Goal: Transaction & Acquisition: Purchase product/service

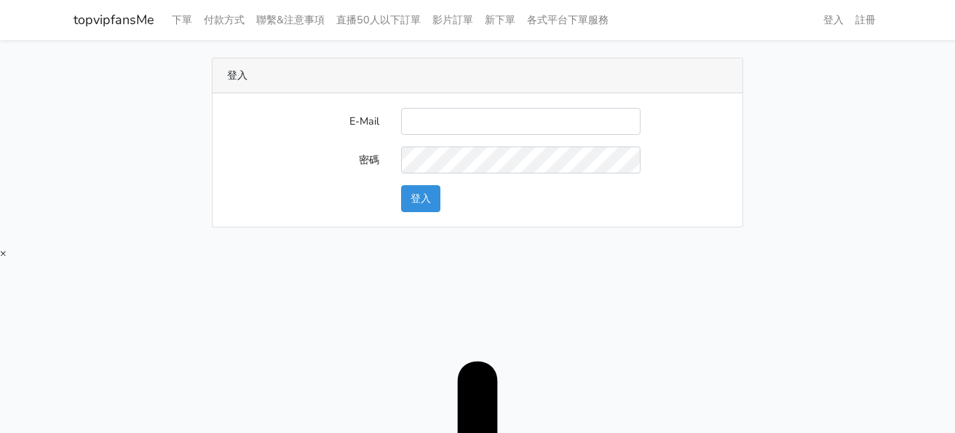
click at [603, 56] on main "登入 E-Mail 密碼 登入" at bounding box center [477, 142] width 955 height 205
click at [518, 133] on input "E-Mail" at bounding box center [521, 121] width 240 height 27
type input "twtop123@uahoo.com.tw"
click at [431, 187] on button "登入" at bounding box center [420, 198] width 39 height 27
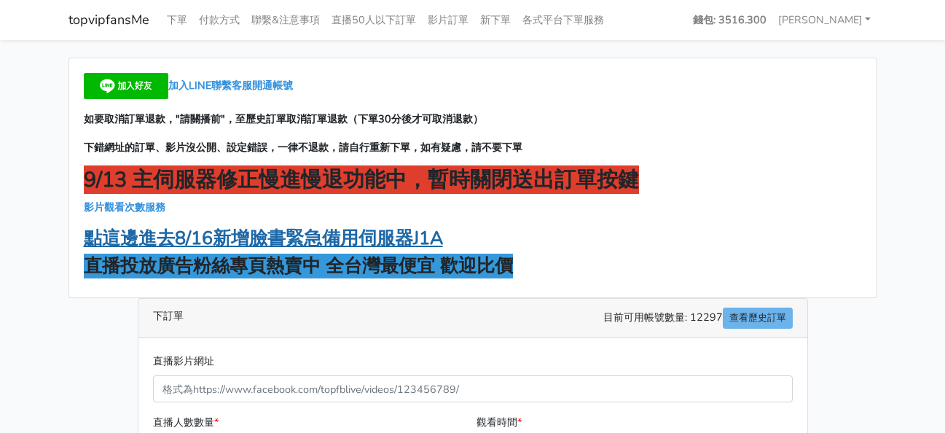
click at [298, 241] on strong "點這邊進去8/16新增臉書緊急備用伺服器J1A" at bounding box center [263, 238] width 359 height 25
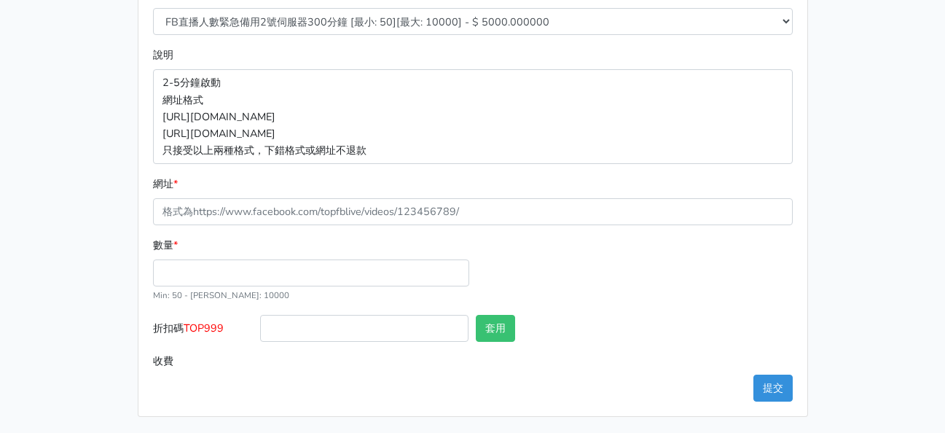
scroll to position [310, 0]
click at [899, 162] on main "8/16 新增FACEBOOK臉書直播人數緊急伺服器J1 8/27新增FACEBOOK臉書直播人數緊急備用伺服器30人20人 伺服器J2、J3 直播投放廣告粉…" at bounding box center [472, 82] width 945 height 702
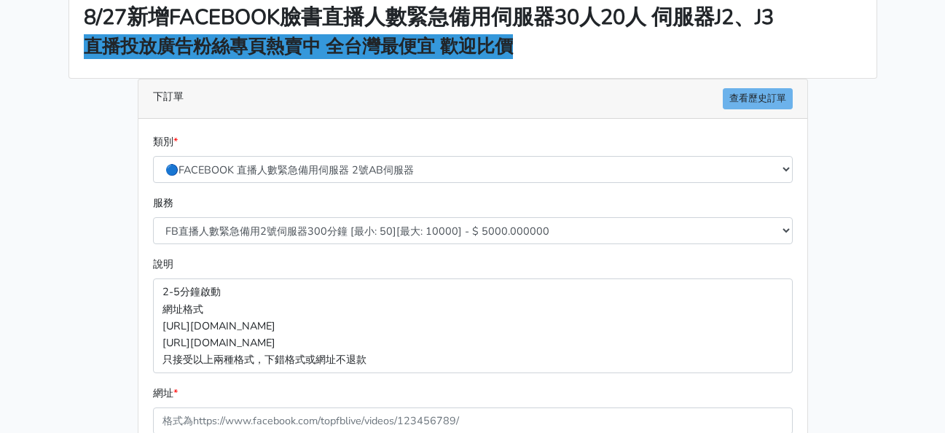
scroll to position [91, 0]
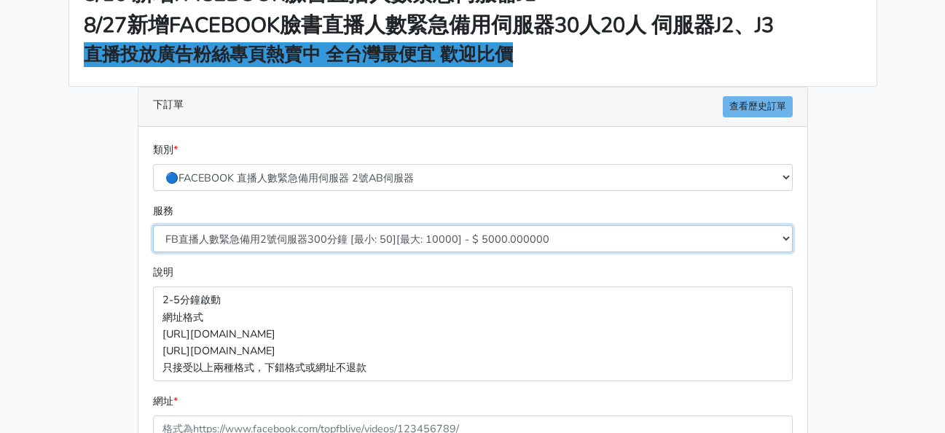
click at [320, 237] on select "FB直播人數緊急備用2號伺服器300分鐘 [最小: 50][最大: 10000] - $ 5000.000000 FB直播人數緊急備用2號伺服器60分鐘 [最…" at bounding box center [472, 238] width 639 height 27
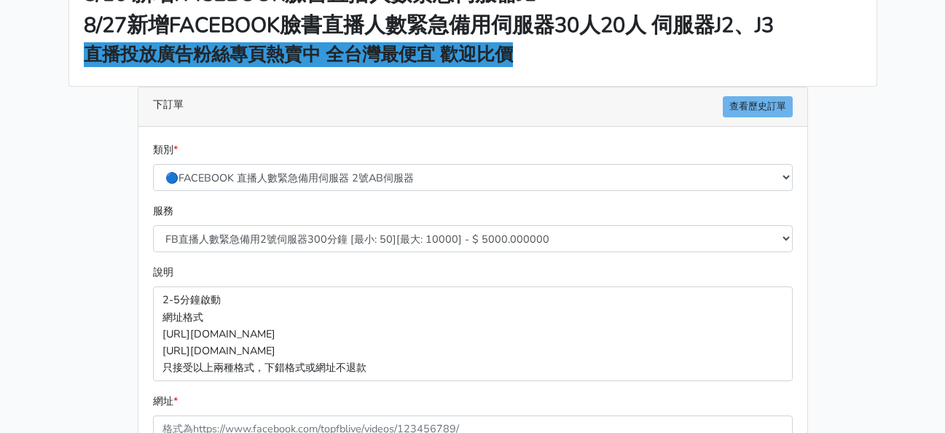
drag, startPoint x: 625, startPoint y: 98, endPoint x: 589, endPoint y: 109, distance: 37.3
click at [625, 98] on div "下訂單 查看歷史訂單" at bounding box center [472, 106] width 669 height 39
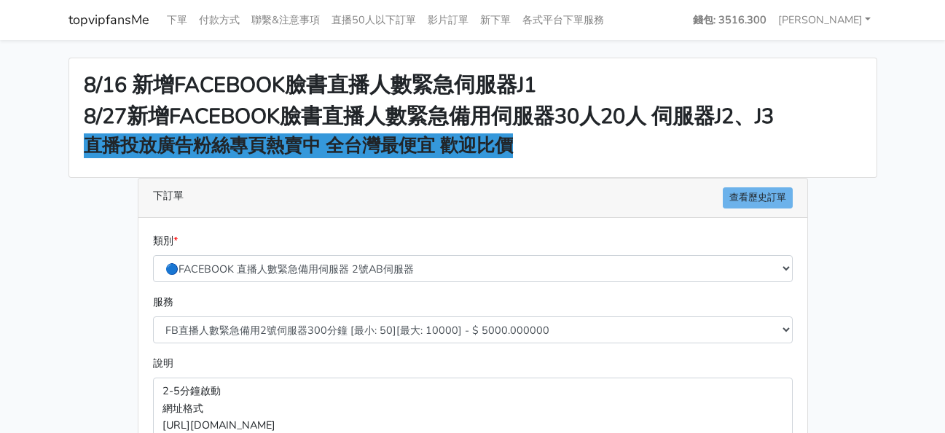
scroll to position [218, 0]
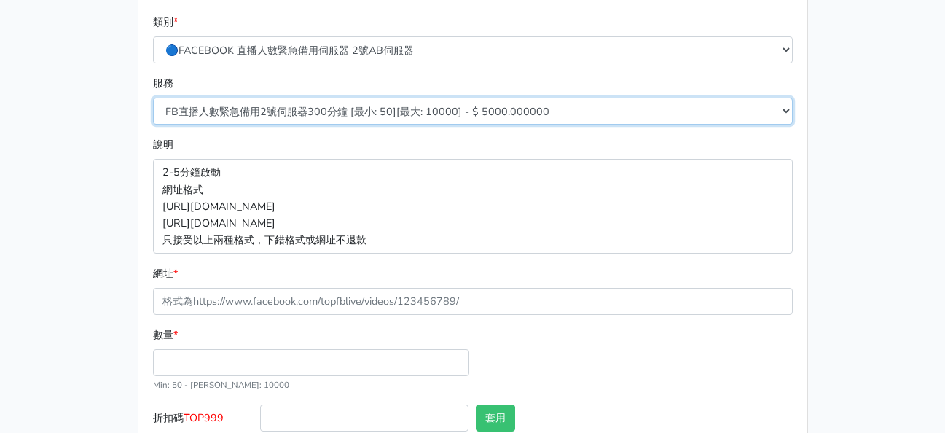
click at [416, 116] on select "FB直播人數緊急備用2號伺服器300分鐘 [最小: 50][最大: 10000] - $ 5000.000000 FB直播人數緊急備用2號伺服器60分鐘 [最…" at bounding box center [472, 111] width 639 height 27
click at [153, 98] on select "FB直播人數緊急備用2號伺服器300分鐘 [最小: 50][最大: 10000] - $ 5000.000000 FB直播人數緊急備用2號伺服器60分鐘 [最…" at bounding box center [472, 111] width 639 height 27
click at [395, 117] on select "FB直播人數緊急備用2號伺服器300分鐘 [最小: 50][最大: 10000] - $ 5000.000000 FB直播人數緊急備用2號伺服器60分鐘 [最…" at bounding box center [472, 111] width 639 height 27
select select "578"
click at [153, 98] on select "FB直播人數緊急備用2號伺服器300分鐘 [最小: 50][最大: 10000] - $ 5000.000000 FB直播人數緊急備用2號伺服器60分鐘 [最…" at bounding box center [472, 111] width 639 height 27
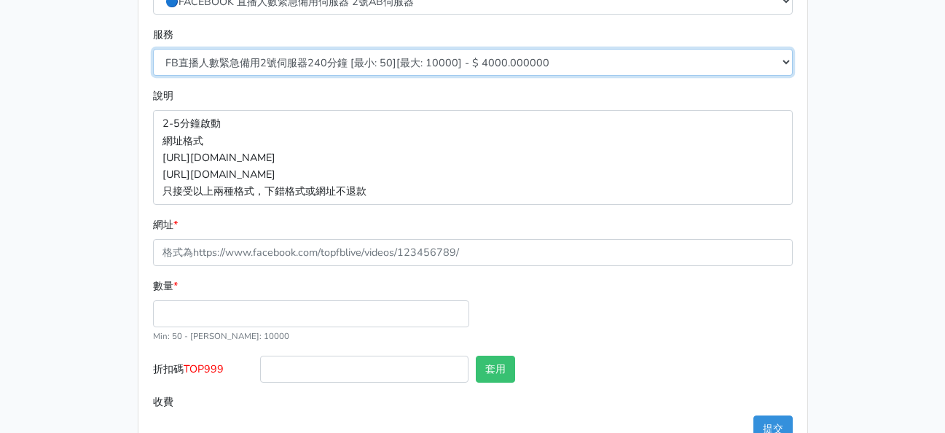
scroll to position [291, 0]
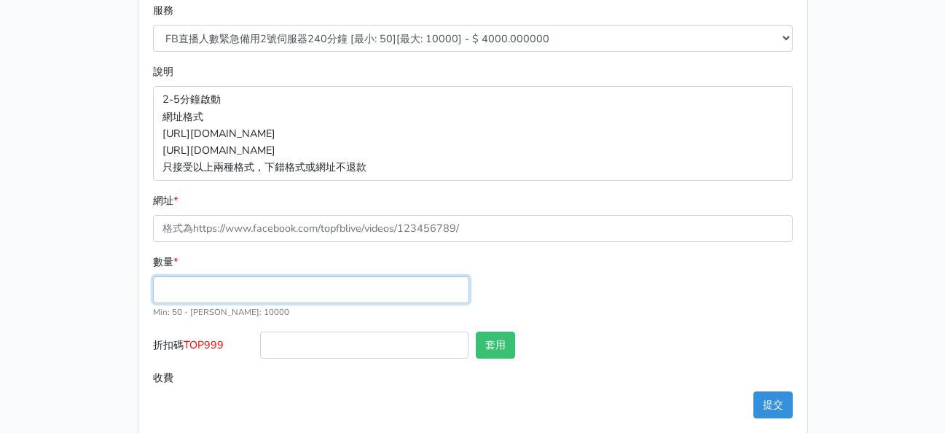
click at [264, 283] on input "數量 *" at bounding box center [311, 289] width 316 height 27
type input "100"
type input "400.000"
click at [884, 98] on div "8/16 新增FACEBOOK臉書直播人數緊急伺服器J1 8/27新增FACEBOOK臉書直播人數緊急備用伺服器30人20人 伺服器J2、J3 直播投放廣告粉…" at bounding box center [473, 99] width 830 height 667
click at [782, 295] on div "數量 * 100 Min: 50 - Max: 10000" at bounding box center [472, 292] width 647 height 78
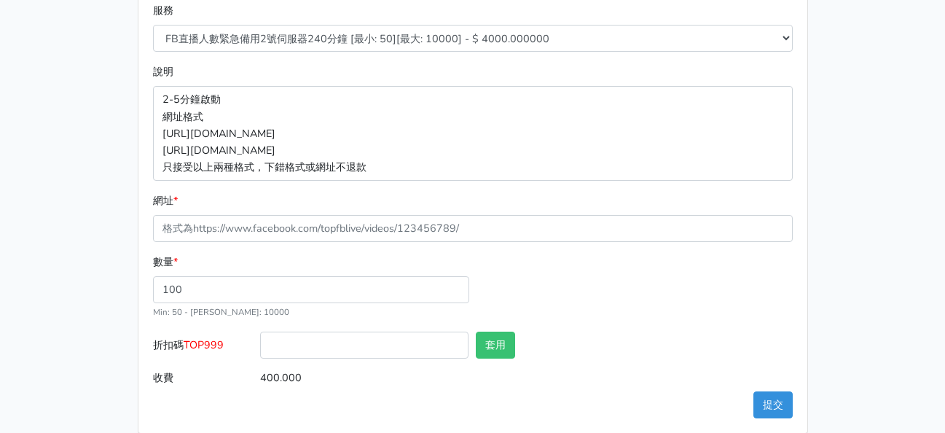
click at [845, 68] on div "8/16 新增FACEBOOK臉書直播人數緊急伺服器J1 8/27新增FACEBOOK臉書直播人數緊急備用伺服器30人20人 伺服器J2、J3 直播投放廣告粉…" at bounding box center [473, 99] width 830 height 667
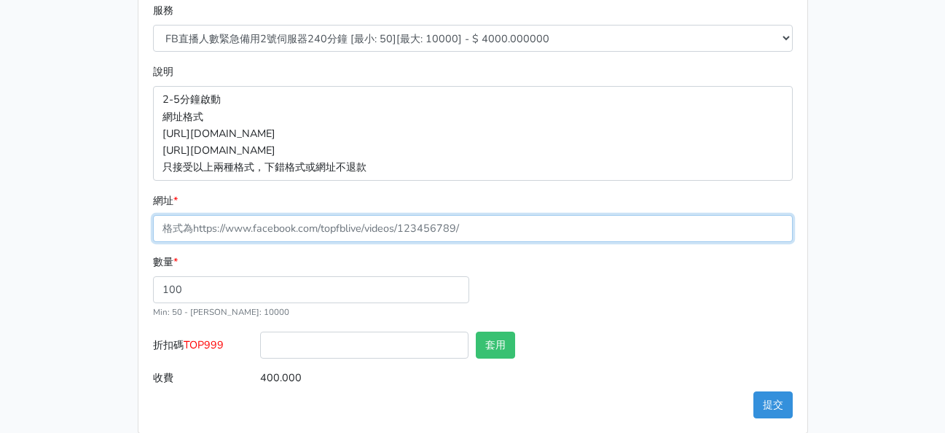
click at [285, 226] on input "網址 *" at bounding box center [472, 228] width 639 height 27
paste input "[URL][DOMAIN_NAME]"
type input "[URL][DOMAIN_NAME]"
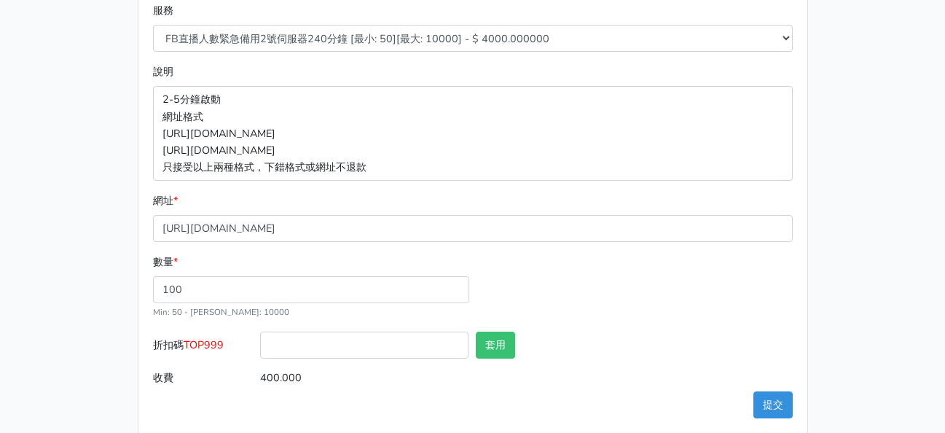
click at [215, 342] on span "TOP999" at bounding box center [204, 344] width 40 height 15
click at [260, 342] on input "折扣碼 TOP999" at bounding box center [364, 344] width 208 height 27
click at [215, 342] on span "TOP999" at bounding box center [204, 344] width 40 height 15
click at [260, 342] on input "折扣碼 TOP999" at bounding box center [364, 344] width 208 height 27
click at [215, 342] on span "TOP999" at bounding box center [204, 344] width 40 height 15
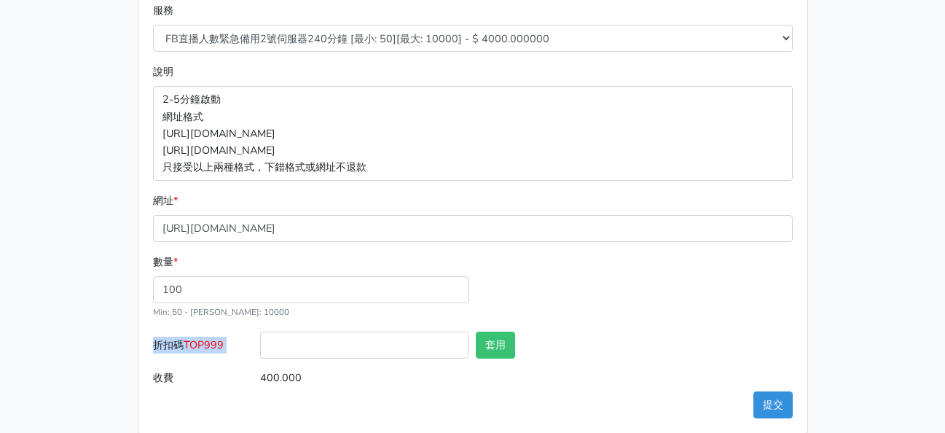
click at [260, 342] on input "折扣碼 TOP999" at bounding box center [364, 344] width 208 height 27
copy div "折扣碼 TOP999"
click at [141, 332] on div "類別 * 🔵FACEBOOK 直播人數緊急備用伺服器 2號AB伺服器 🔵FACEBOOK 網軍專用貼文留言 安全保密 🔵9/30 FACEBOOK 直播人數緩…" at bounding box center [472, 179] width 669 height 506
click at [208, 343] on span "TOP999" at bounding box center [204, 344] width 40 height 15
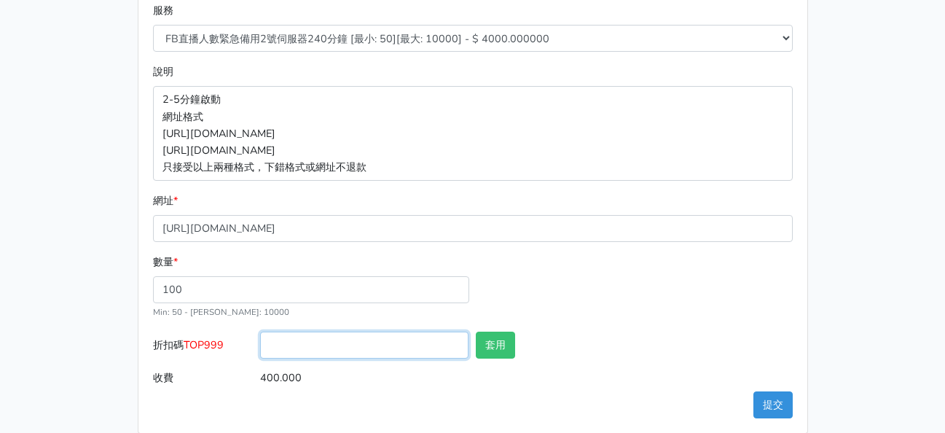
click at [260, 343] on input "折扣碼 TOP999" at bounding box center [364, 344] width 208 height 27
click at [210, 343] on span "TOP999" at bounding box center [204, 344] width 40 height 15
click at [260, 343] on input "折扣碼 TOP999" at bounding box center [364, 344] width 208 height 27
click at [210, 343] on span "TOP999" at bounding box center [204, 344] width 40 height 15
click at [260, 343] on input "折扣碼 TOP999" at bounding box center [364, 344] width 208 height 27
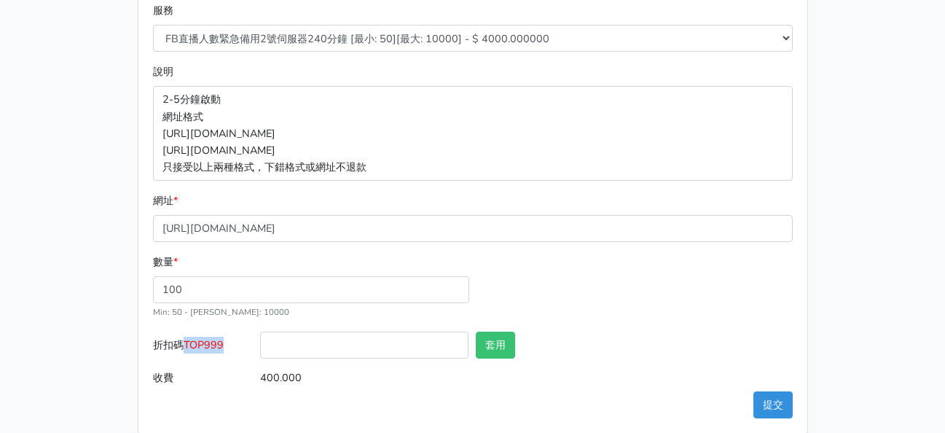
copy span "TOP999"
drag, startPoint x: 284, startPoint y: 351, endPoint x: 293, endPoint y: 351, distance: 9.5
click at [284, 351] on input "折扣碼 TOP999" at bounding box center [364, 344] width 208 height 27
paste input "TOP999"
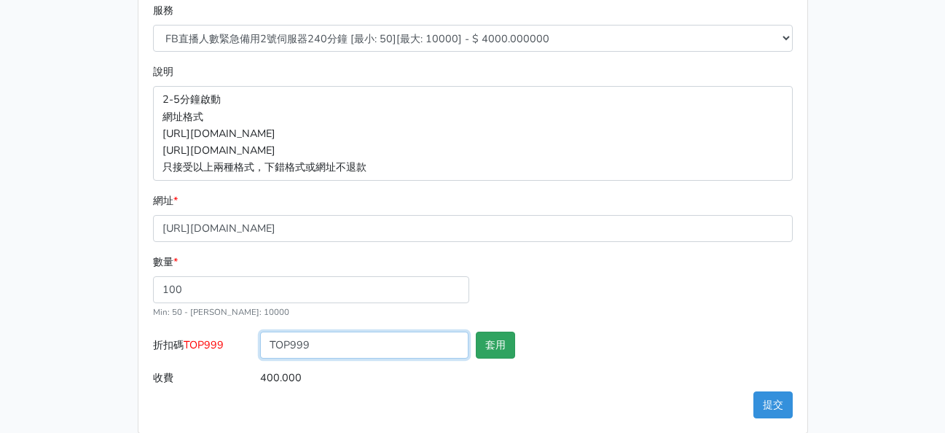
type input "TOP999"
click at [487, 358] on button "套用" at bounding box center [495, 344] width 39 height 27
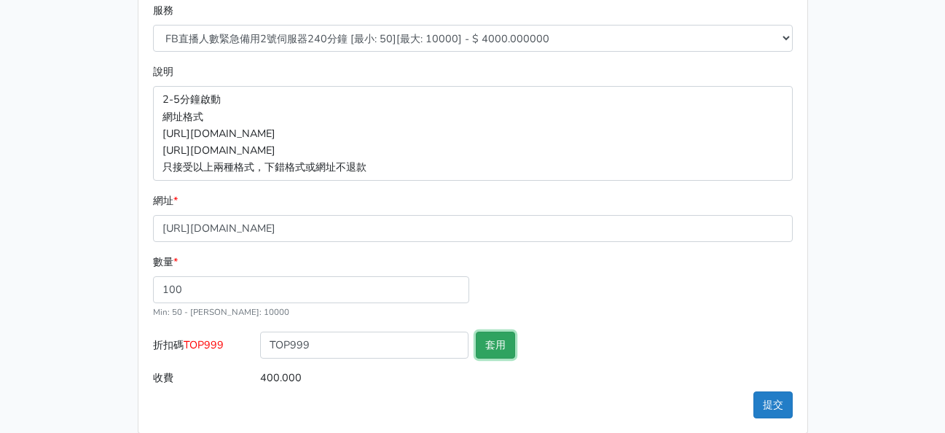
type input "套用失敗"
click at [770, 398] on button "提交" at bounding box center [772, 404] width 39 height 27
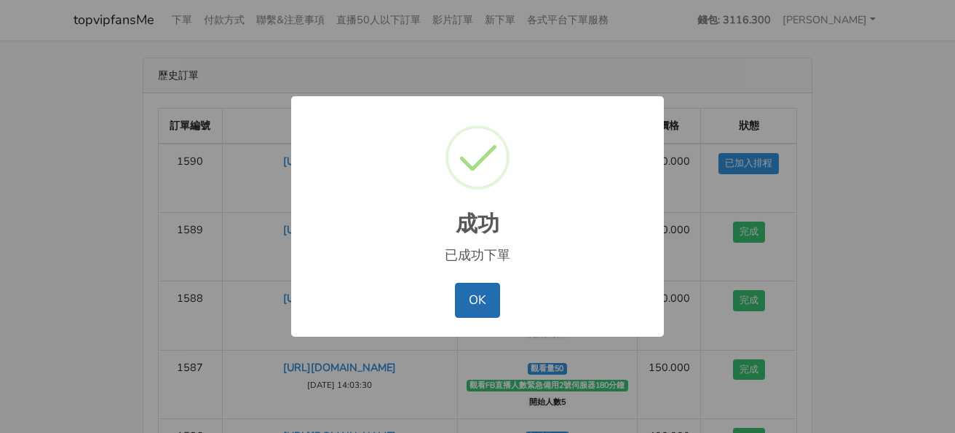
click at [492, 304] on button "OK" at bounding box center [477, 300] width 44 height 35
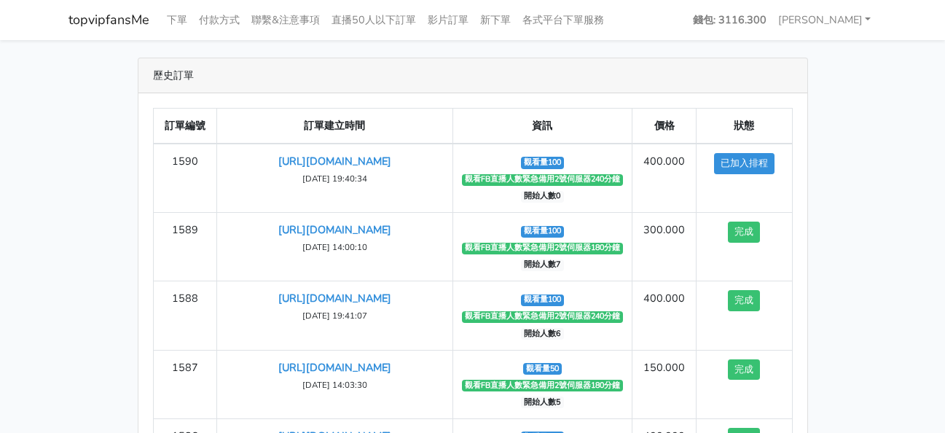
click at [768, 61] on div "歷史訂單" at bounding box center [472, 75] width 669 height 35
click at [873, 130] on div "歷史訂單 訂單編號 訂單建立時間 資訊 價格 狀態 1590 https://www.facebook.com/100083399346069/videos/…" at bounding box center [473, 305] width 830 height 494
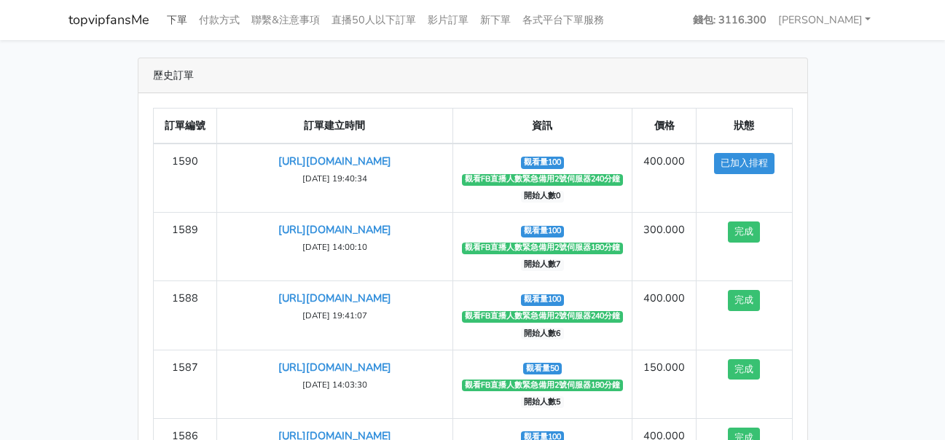
click at [184, 14] on link "下單" at bounding box center [177, 20] width 32 height 28
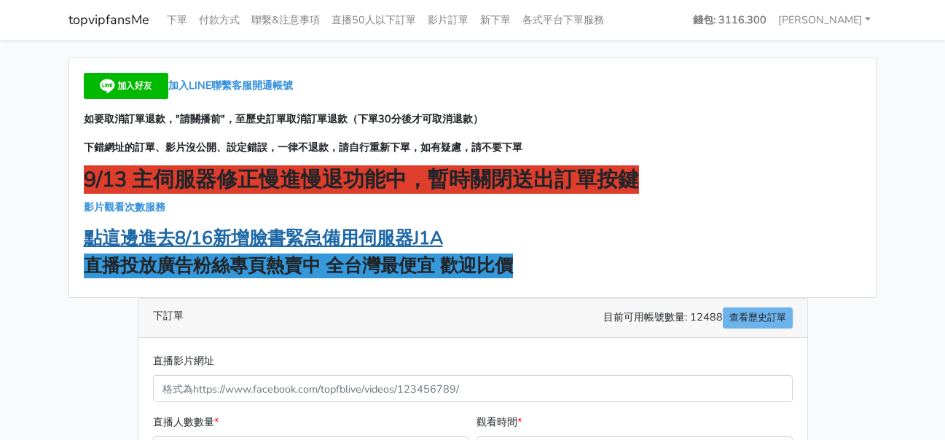
click at [384, 232] on strong "點這邊進去8/16新增臉書緊急備用伺服器J1A" at bounding box center [263, 238] width 359 height 25
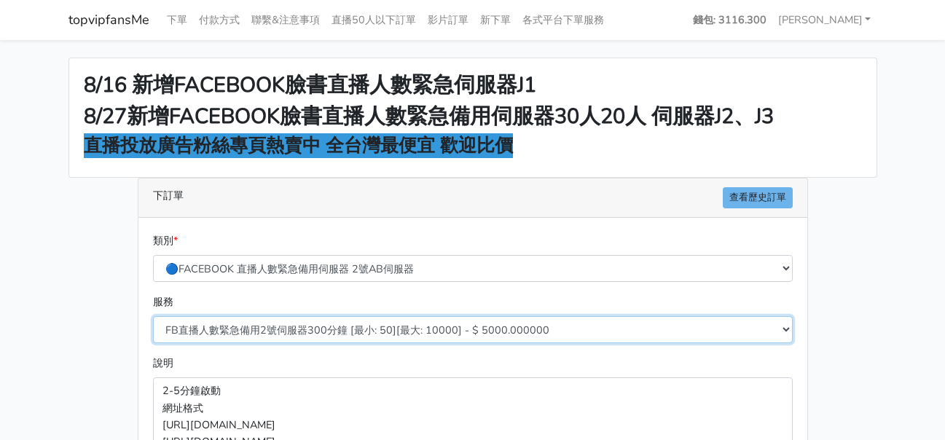
drag, startPoint x: 331, startPoint y: 317, endPoint x: 332, endPoint y: 326, distance: 8.8
click at [331, 317] on select "FB直播人數緊急備用2號伺服器300分鐘 [最小: 50][最大: 10000] - $ 5000.000000 FB直播人數緊急備用2號伺服器60分鐘 [最…" at bounding box center [472, 329] width 639 height 27
select select "577"
click at [153, 316] on select "FB直播人數緊急備用2號伺服器300分鐘 [最小: 50][最大: 10000] - $ 5000.000000 FB直播人數緊急備用2號伺服器60分鐘 [最…" at bounding box center [472, 329] width 639 height 27
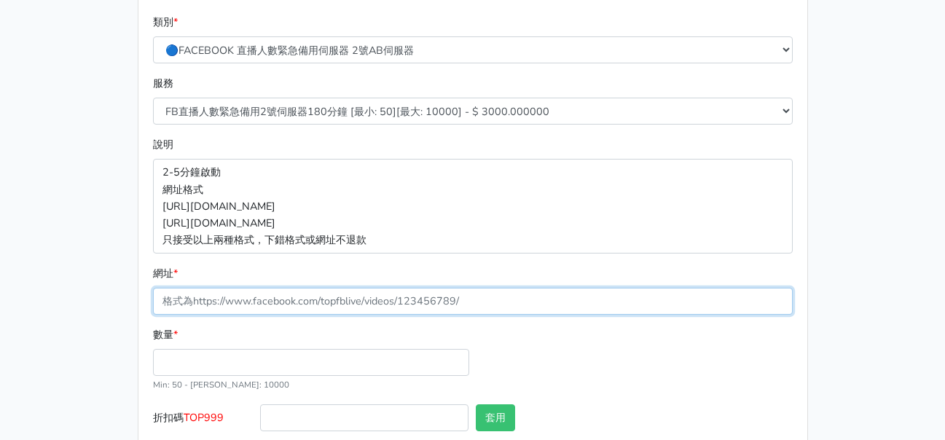
drag, startPoint x: 299, startPoint y: 300, endPoint x: 286, endPoint y: 314, distance: 19.1
click at [299, 300] on input "網址 *" at bounding box center [472, 301] width 639 height 27
paste input "[URL][DOMAIN_NAME]"
type input "[URL][DOMAIN_NAME]"
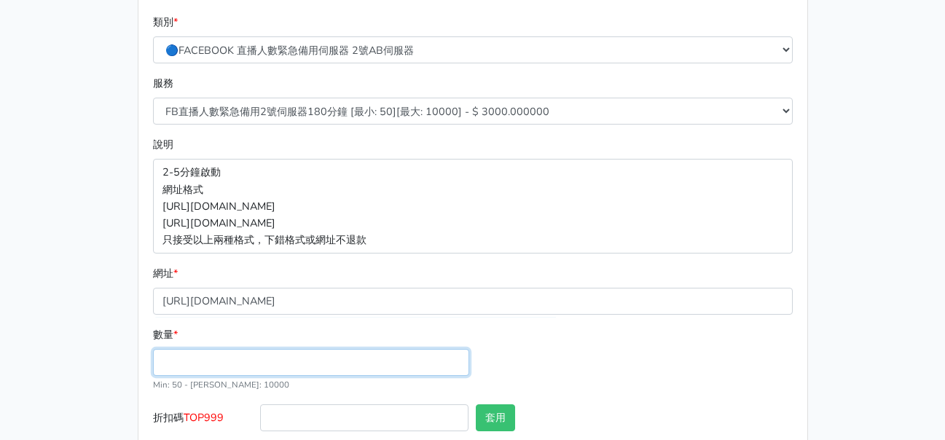
click at [246, 372] on input "數量 *" at bounding box center [311, 362] width 316 height 27
type input "50"
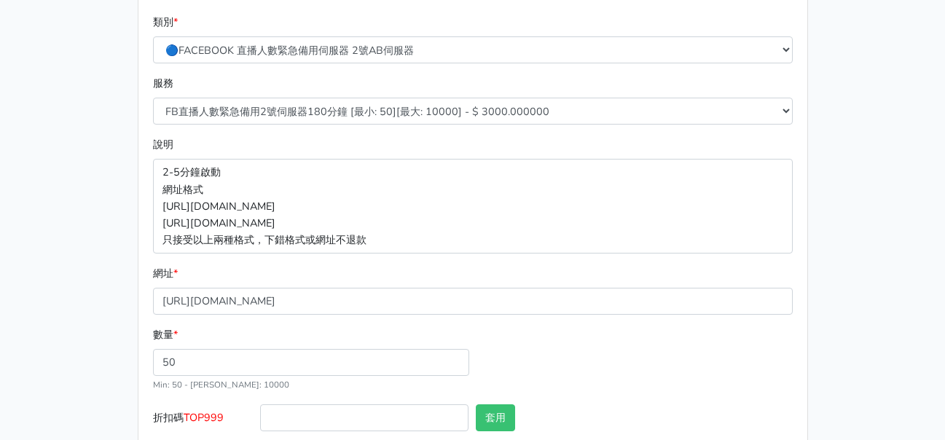
type input "150.000"
click at [224, 419] on span "TOP999" at bounding box center [204, 417] width 40 height 15
click at [260, 419] on input "折扣碼 TOP999" at bounding box center [364, 417] width 208 height 27
click at [224, 419] on span "TOP999" at bounding box center [204, 417] width 40 height 15
click at [260, 419] on input "折扣碼 TOP999" at bounding box center [364, 417] width 208 height 27
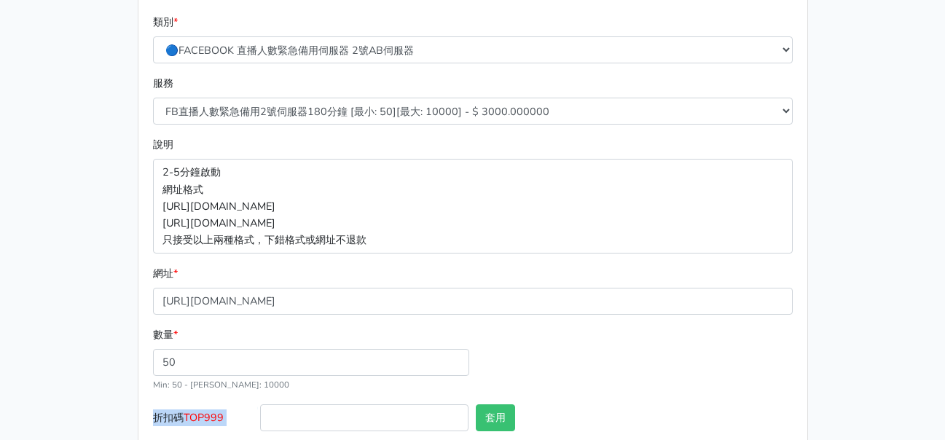
click at [224, 419] on span "TOP999" at bounding box center [204, 417] width 40 height 15
click at [260, 419] on input "折扣碼 TOP999" at bounding box center [364, 417] width 208 height 27
click at [164, 403] on div "數量 * 50 Min: 50 - Max: 10000" at bounding box center [472, 365] width 647 height 78
drag, startPoint x: 186, startPoint y: 411, endPoint x: 229, endPoint y: 417, distance: 43.4
click at [229, 417] on label "折扣碼 TOP999" at bounding box center [203, 420] width 108 height 33
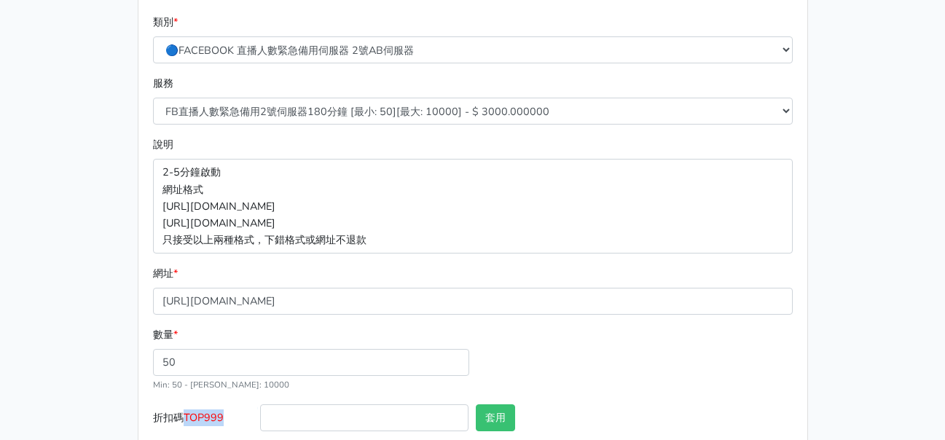
copy span "TOP999"
click at [318, 430] on input "折扣碼 TOP999" at bounding box center [364, 417] width 208 height 27
paste input "TOP999"
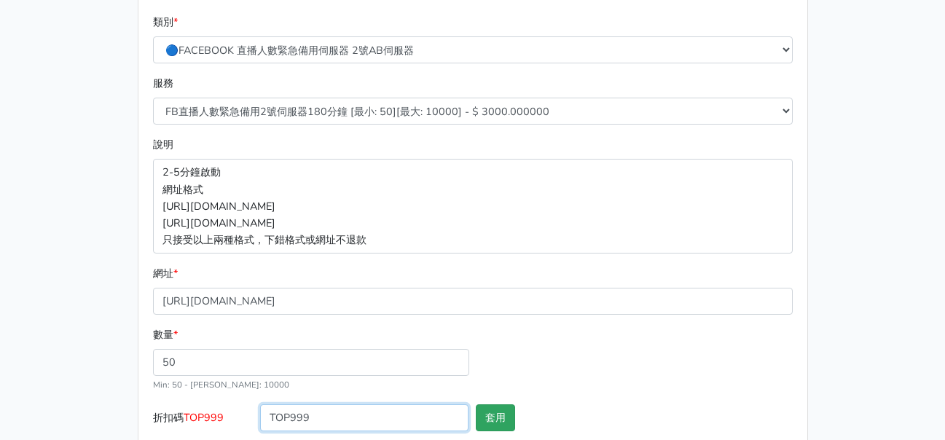
type input "TOP999"
click at [501, 418] on button "套用" at bounding box center [495, 417] width 39 height 27
type input "套用失敗"
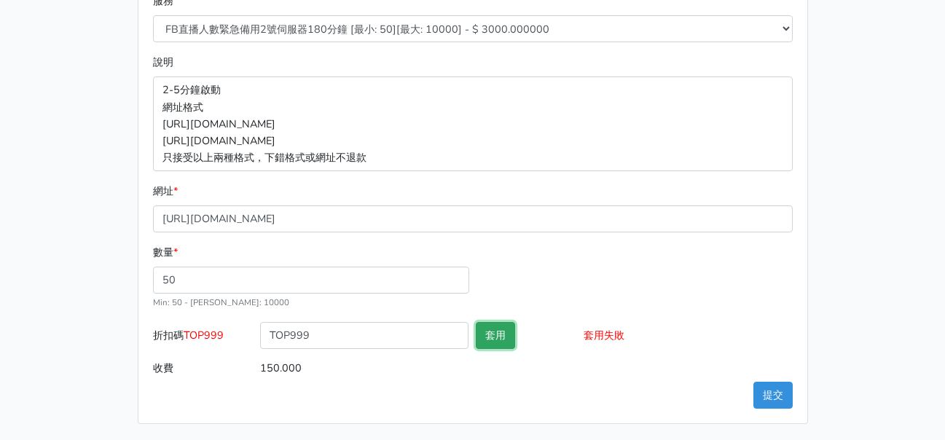
scroll to position [302, 0]
click at [736, 173] on form "類別 * 🔵FACEBOOK 直播人數緊急備用伺服器 2號AB伺服器 🔵FACEBOOK 網軍專用貼文留言 安全保密 🔵9/30 FACEBOOK 直播人數緩…" at bounding box center [472, 155] width 639 height 450
click at [854, 161] on div "8/16 新增FACEBOOK臉書直播人數緊急伺服器J1 8/27新增FACEBOOK臉書直播人數緊急備用伺服器30人20人 伺服器J2、J3 直播投放廣告粉…" at bounding box center [473, 88] width 830 height 667
click at [847, 256] on div "8/16 新增FACEBOOK臉書直播人數緊急伺服器J1 8/27新增FACEBOOK臉書直播人數緊急備用伺服器30人20人 伺服器J2、J3 直播投放廣告粉…" at bounding box center [473, 88] width 830 height 667
click at [762, 398] on button "提交" at bounding box center [772, 393] width 39 height 27
